Goal: Information Seeking & Learning: Learn about a topic

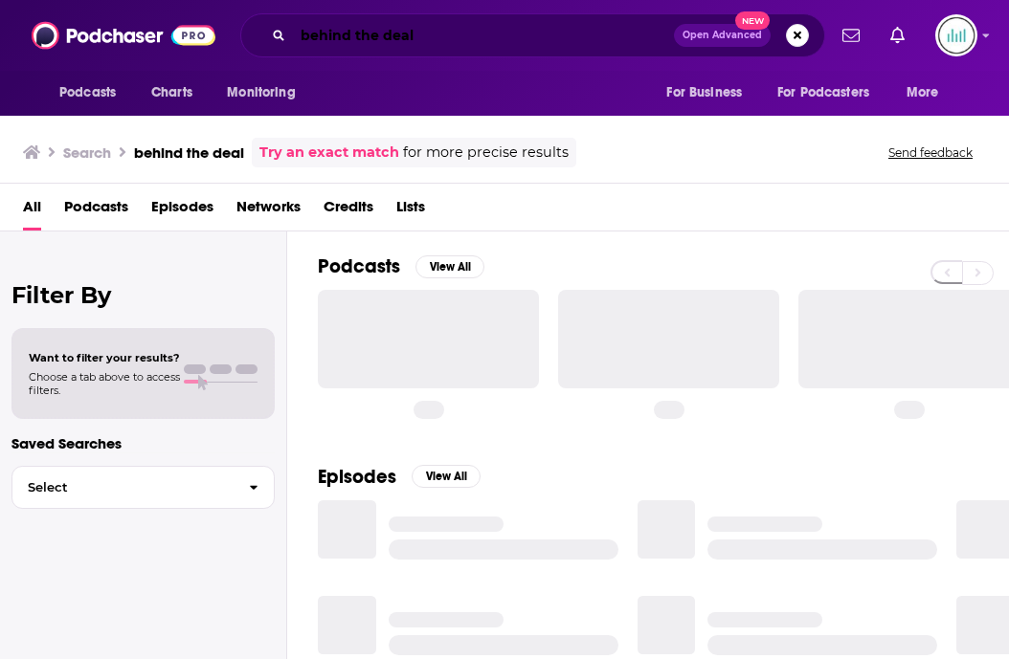
click at [563, 35] on input "behind the deal" at bounding box center [483, 35] width 381 height 31
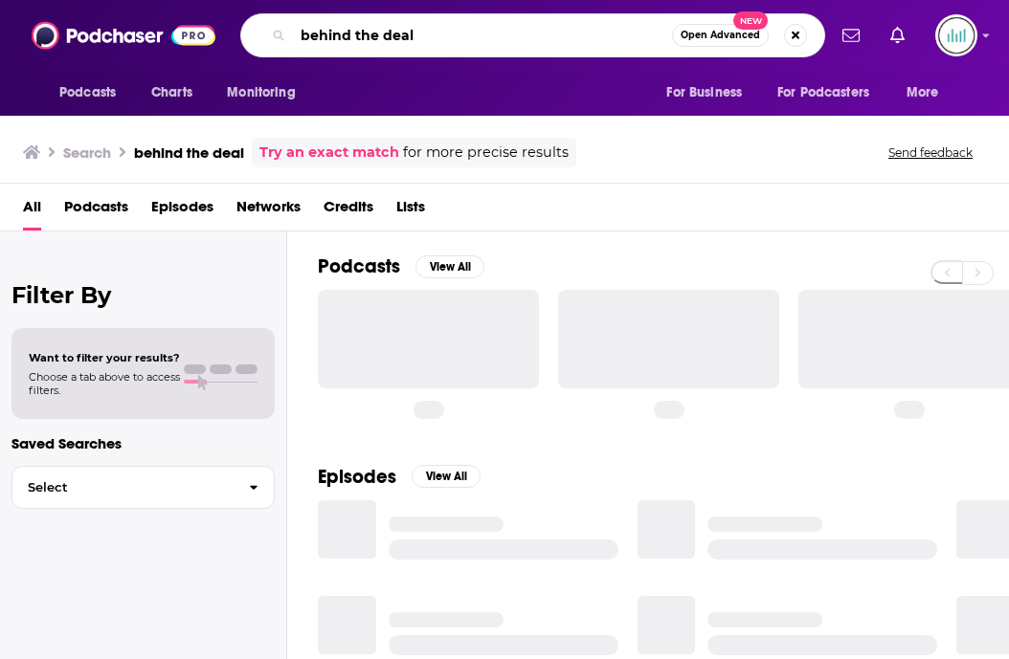
click at [562, 35] on input "behind the deal" at bounding box center [482, 35] width 379 height 31
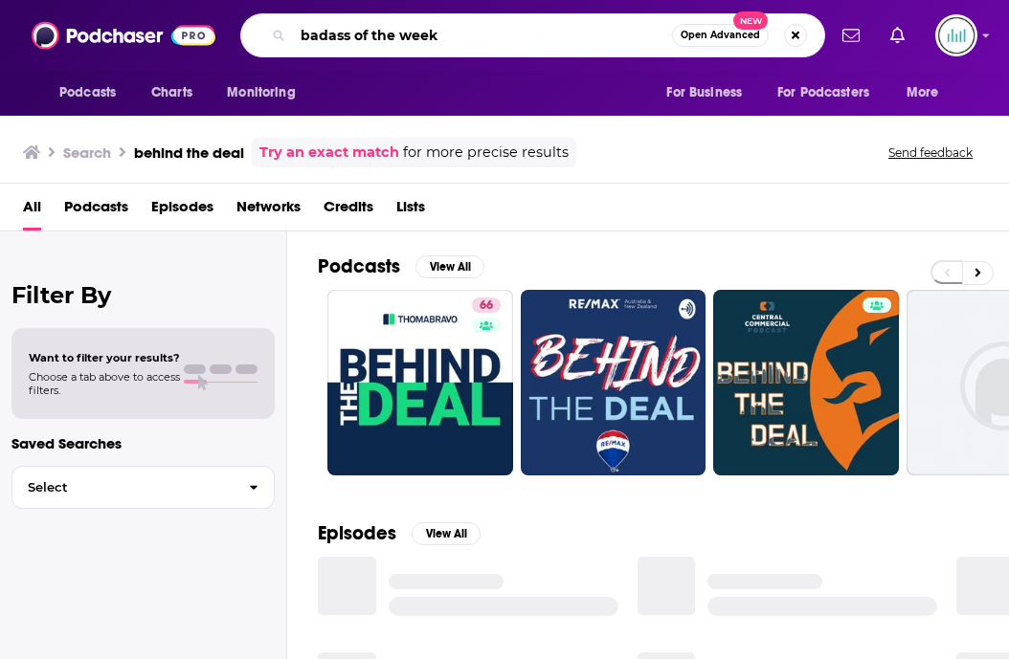
type input "badass of the week"
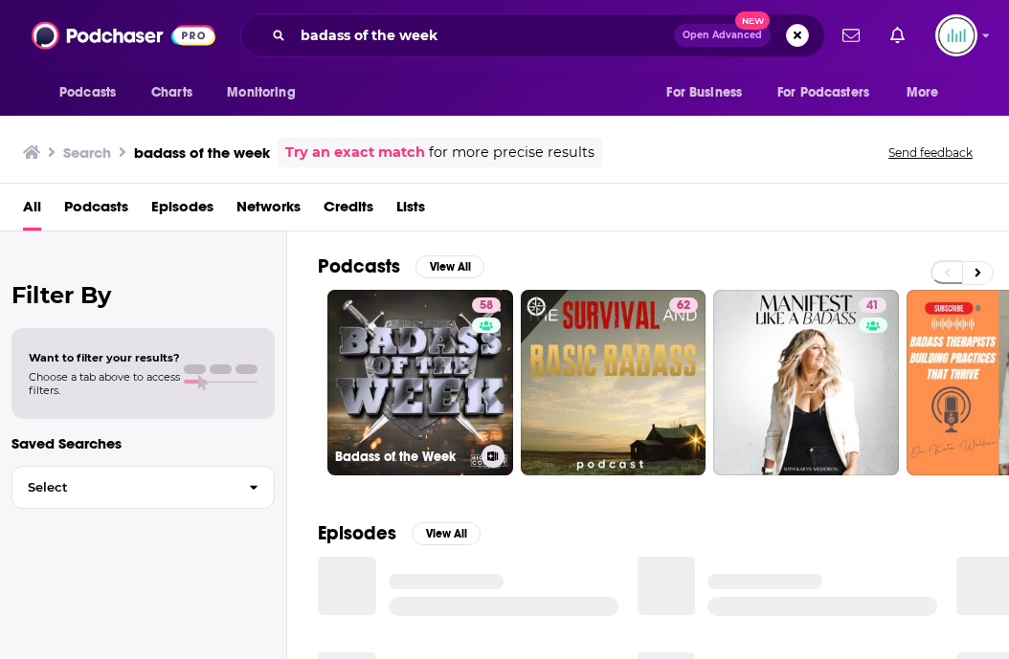
click at [394, 357] on link "58 Badass of the Week" at bounding box center [420, 383] width 186 height 186
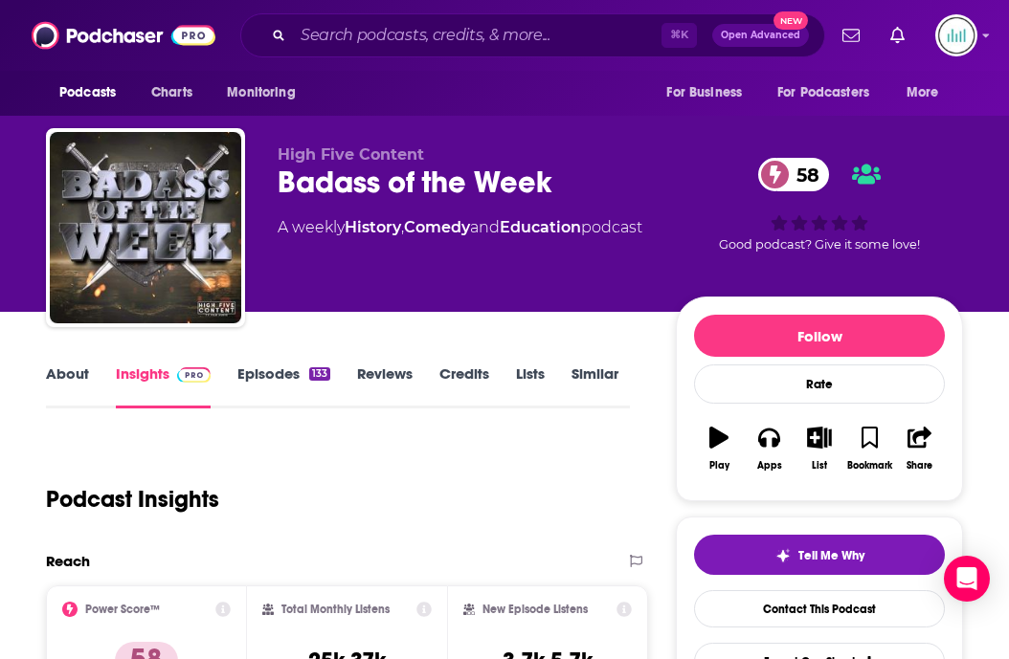
click at [389, 378] on link "Reviews" at bounding box center [385, 387] width 56 height 44
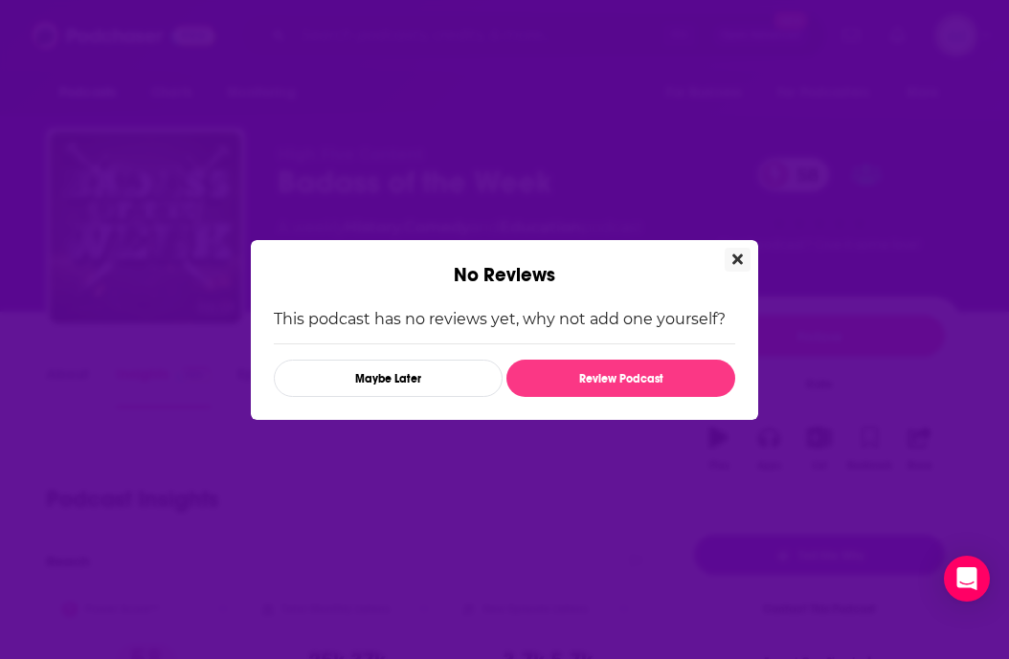
click at [737, 261] on icon "Close" at bounding box center [737, 259] width 11 height 15
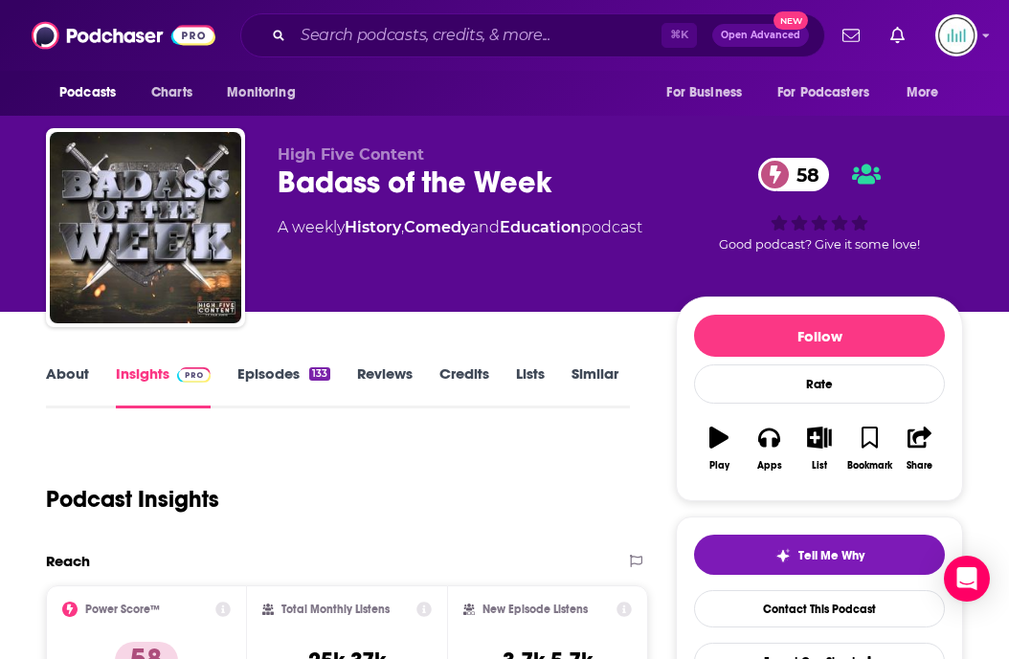
click at [72, 377] on link "About" at bounding box center [67, 387] width 43 height 44
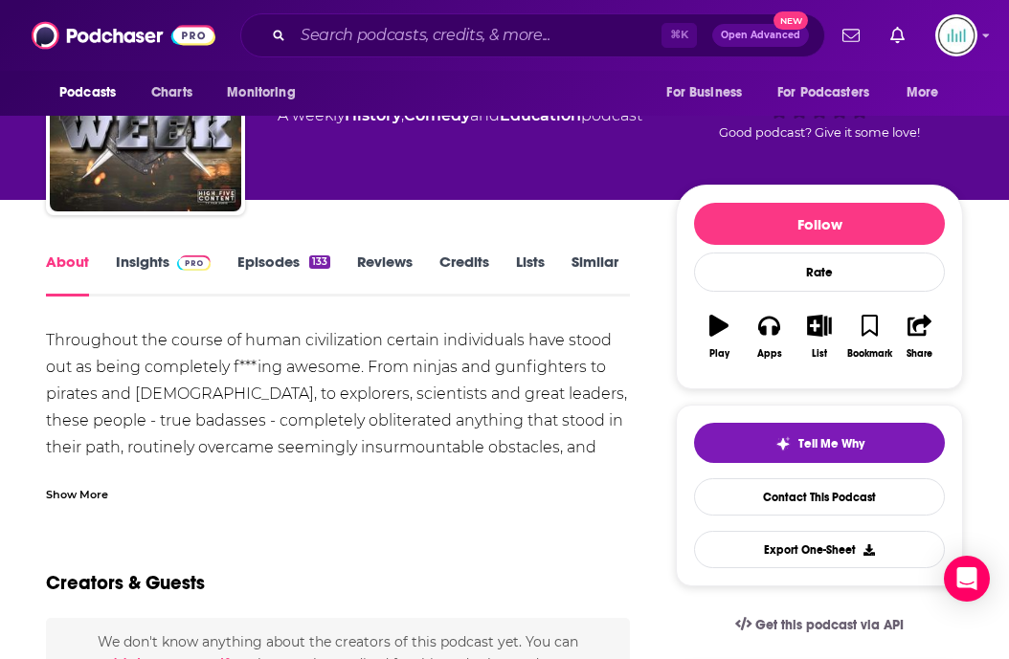
scroll to position [38, 0]
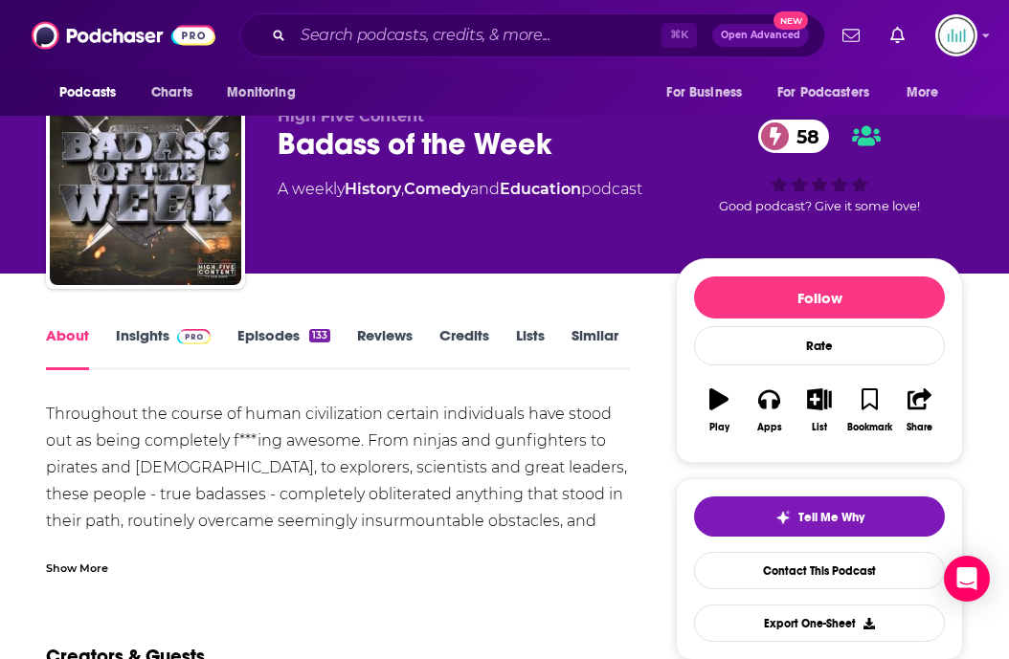
click at [145, 338] on link "Insights" at bounding box center [163, 348] width 95 height 44
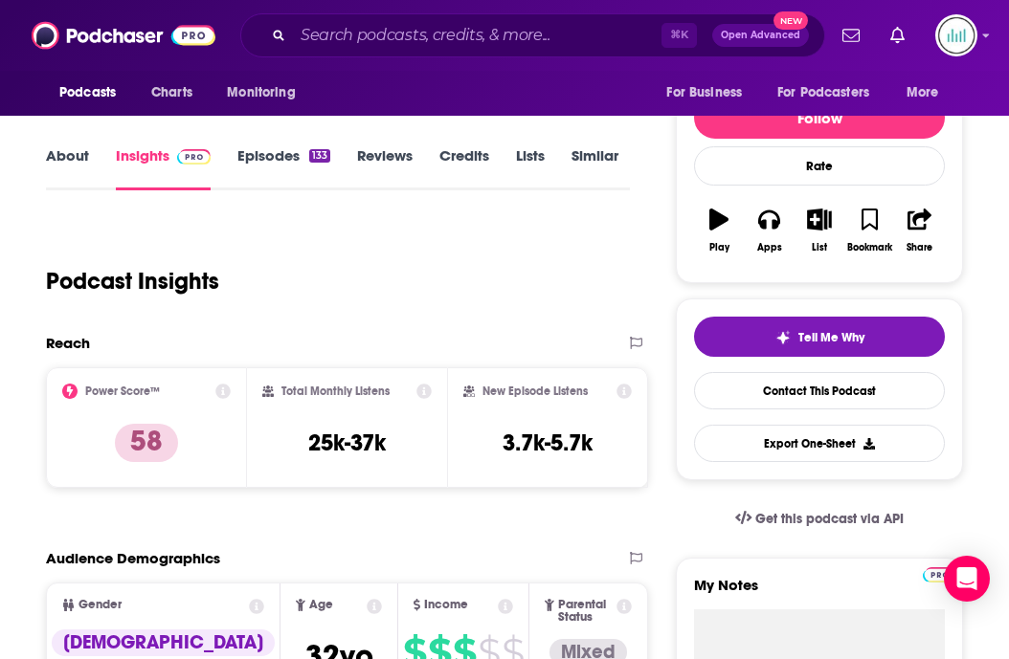
scroll to position [226, 0]
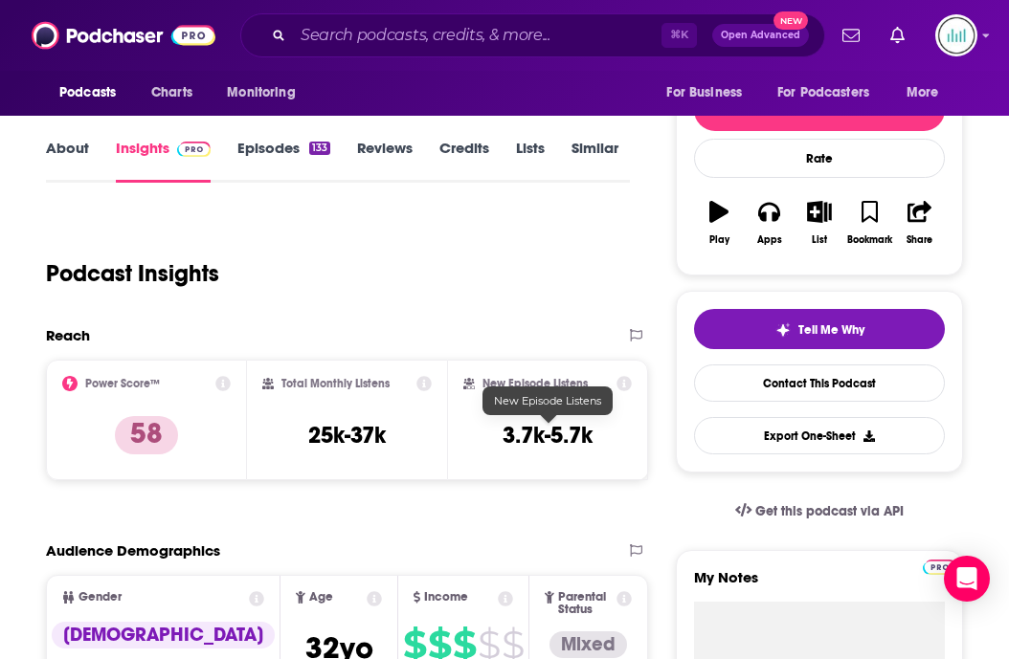
click at [551, 434] on h3 "3.7k-5.7k" at bounding box center [547, 435] width 90 height 29
copy div "3.7k-5.7k Export One-Sheet"
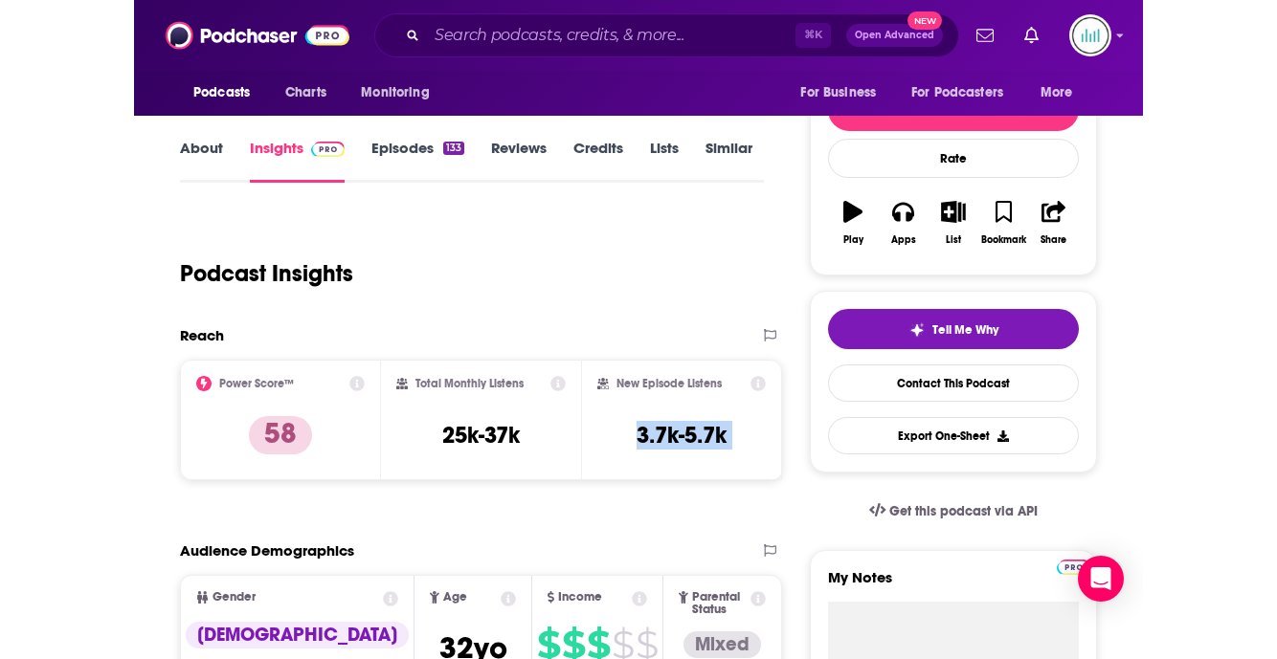
scroll to position [202, 0]
